Goal: Use online tool/utility: Utilize a website feature to perform a specific function

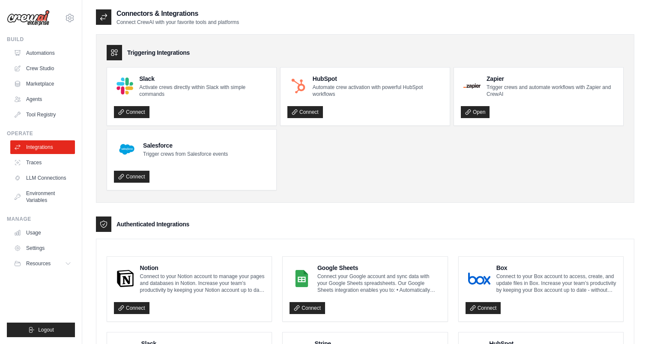
click at [43, 46] on link "Automations" at bounding box center [42, 53] width 65 height 14
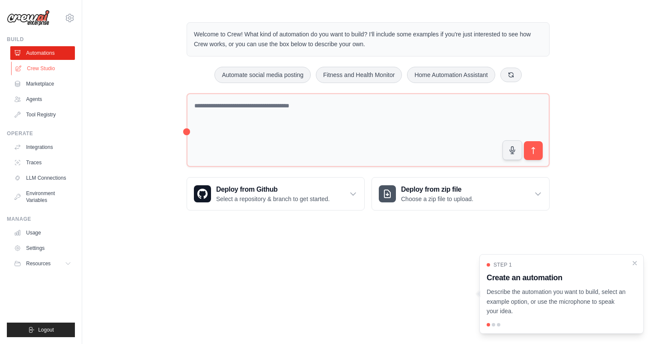
click at [34, 65] on link "Crew Studio" at bounding box center [43, 69] width 65 height 14
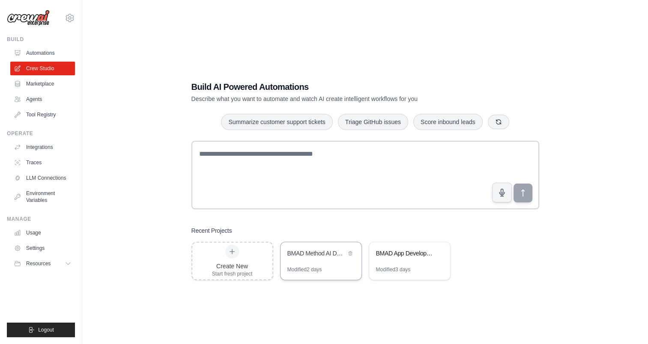
click at [305, 260] on div "BMAD Method AI Development Workflow" at bounding box center [320, 254] width 81 height 24
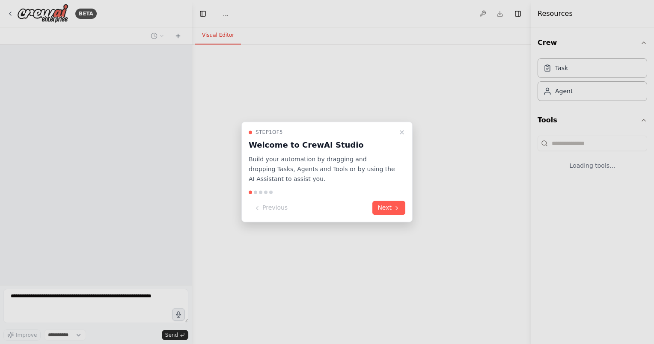
select select "****"
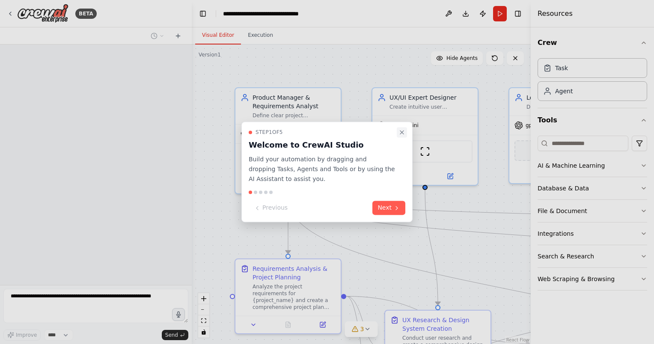
click at [401, 128] on button "Close walkthrough" at bounding box center [402, 132] width 10 height 10
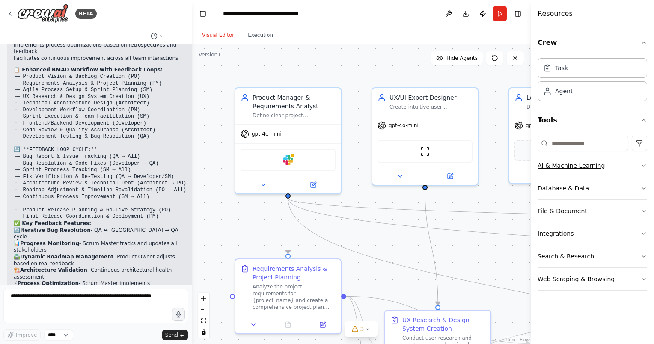
scroll to position [4156, 0]
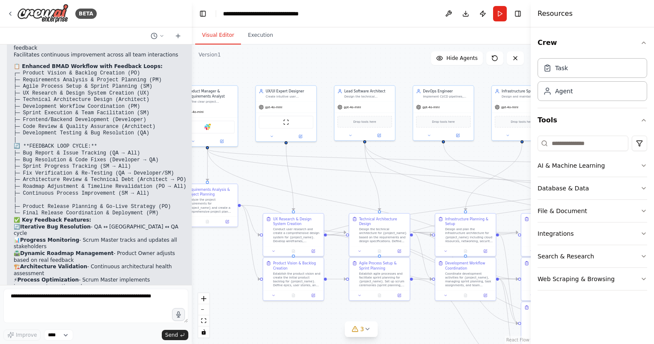
drag, startPoint x: 462, startPoint y: 233, endPoint x: 340, endPoint y: 189, distance: 130.0
click at [340, 189] on div ".deletable-edge-delete-btn { width: 20px; height: 20px; border: 0px solid #ffff…" at bounding box center [361, 195] width 339 height 300
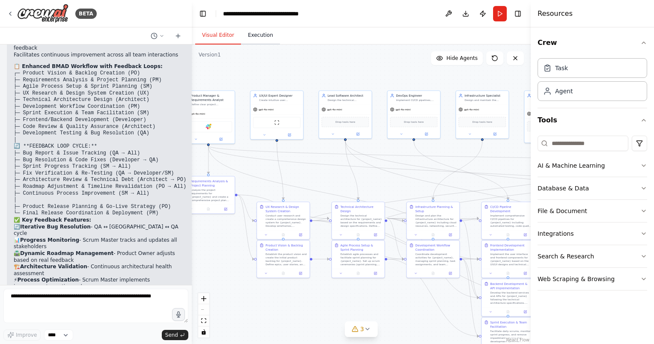
click at [261, 36] on button "Execution" at bounding box center [260, 36] width 39 height 18
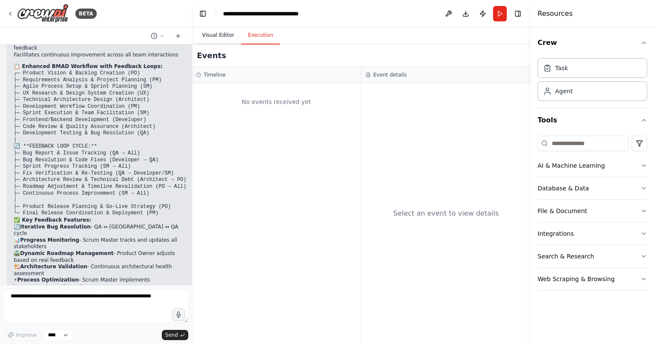
click at [218, 33] on button "Visual Editor" at bounding box center [218, 36] width 46 height 18
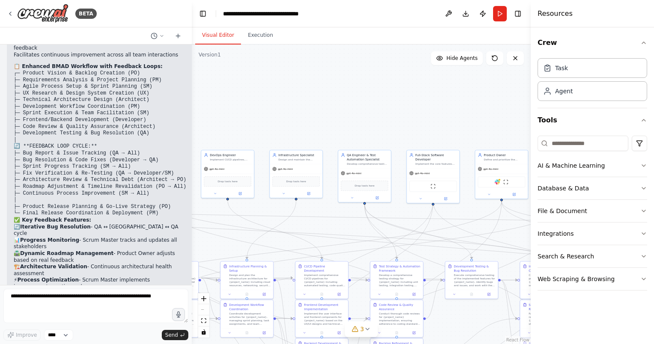
drag, startPoint x: 419, startPoint y: 79, endPoint x: 229, endPoint y: 131, distance: 196.7
click at [229, 131] on div ".deletable-edge-delete-btn { width: 20px; height: 20px; border: 0px solid #ffff…" at bounding box center [361, 195] width 339 height 300
